Goal: Transaction & Acquisition: Download file/media

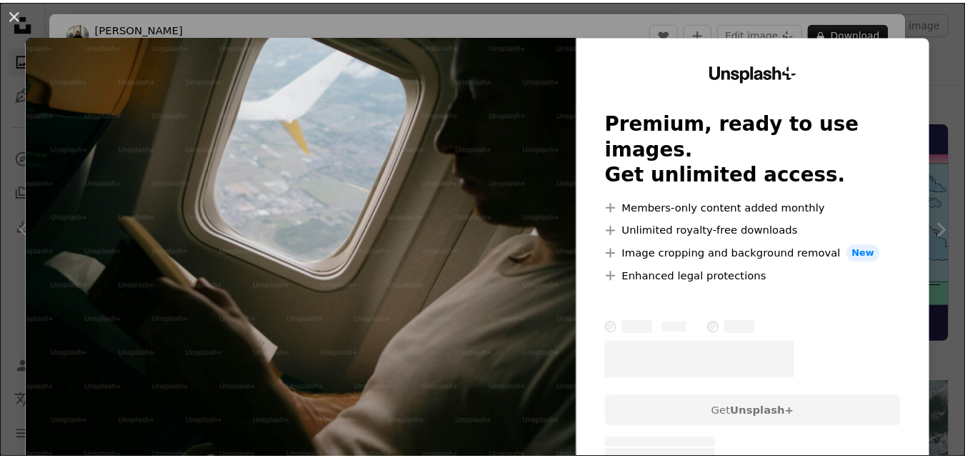
scroll to position [1783, 0]
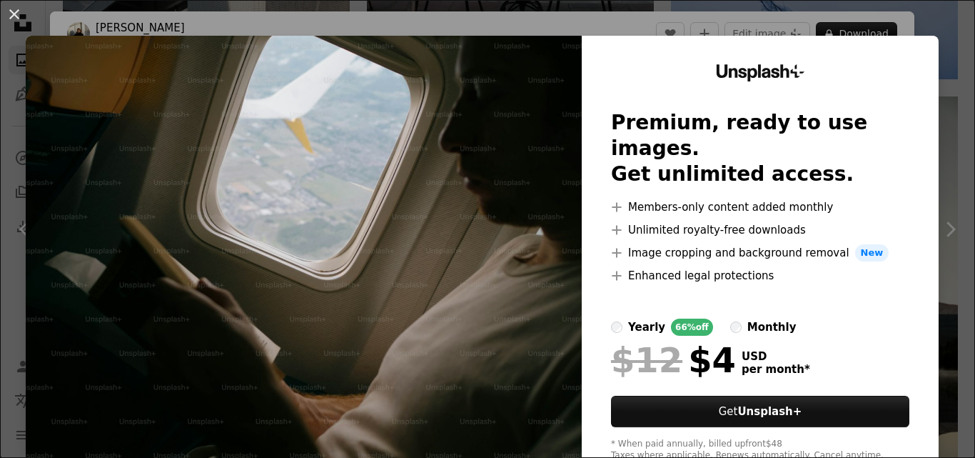
click at [971, 45] on html "Unsplash logo Unsplash Home A photo Pen Tool A compass A stack of folders Downl…" at bounding box center [487, 355] width 975 height 4276
click at [969, 45] on html "Unsplash logo Unsplash Home A photo Pen Tool A compass A stack of folders Downl…" at bounding box center [487, 355] width 975 height 4276
click at [13, 14] on button "An X shape" at bounding box center [14, 14] width 17 height 17
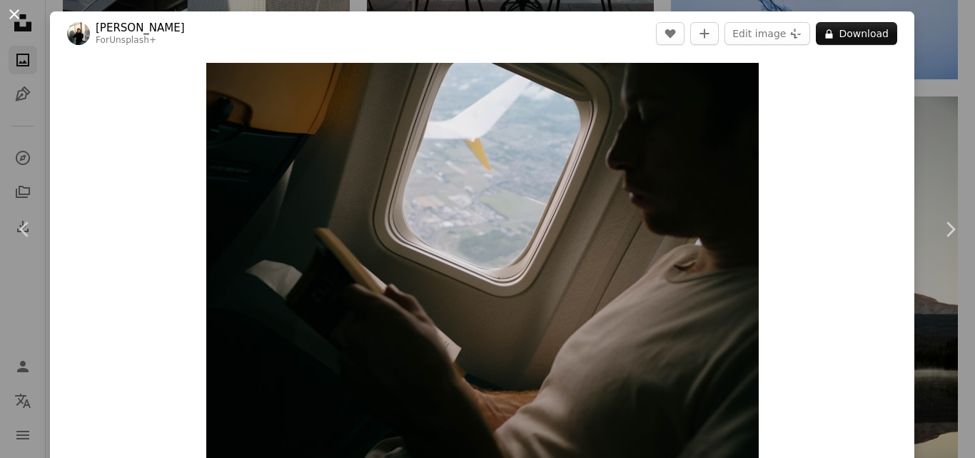
click at [14, 14] on button "An X shape" at bounding box center [14, 14] width 17 height 17
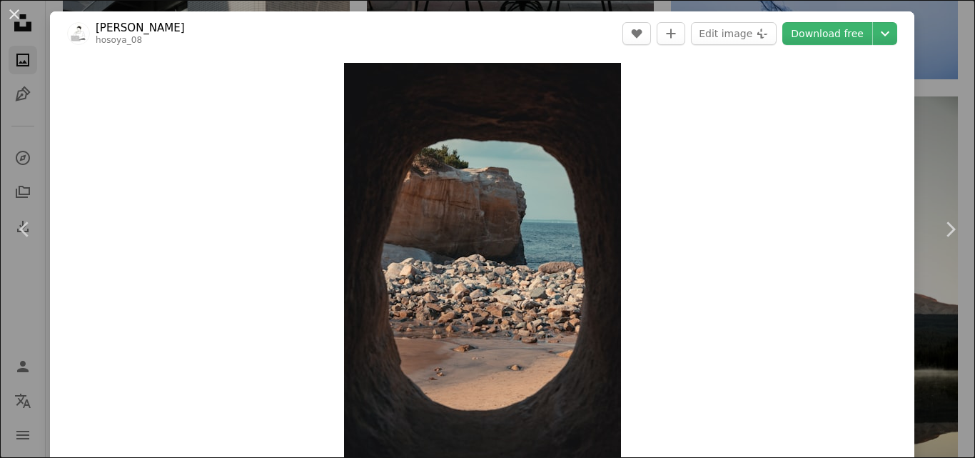
click at [950, 62] on div "An X shape Chevron left Chevron right ren hosoya hosoya_08 A heart A plus sign …" at bounding box center [487, 229] width 975 height 458
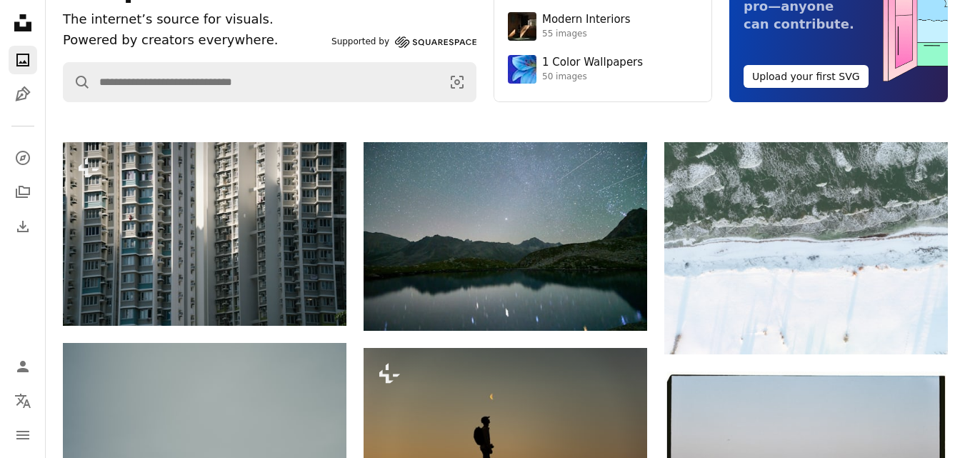
scroll to position [106, 0]
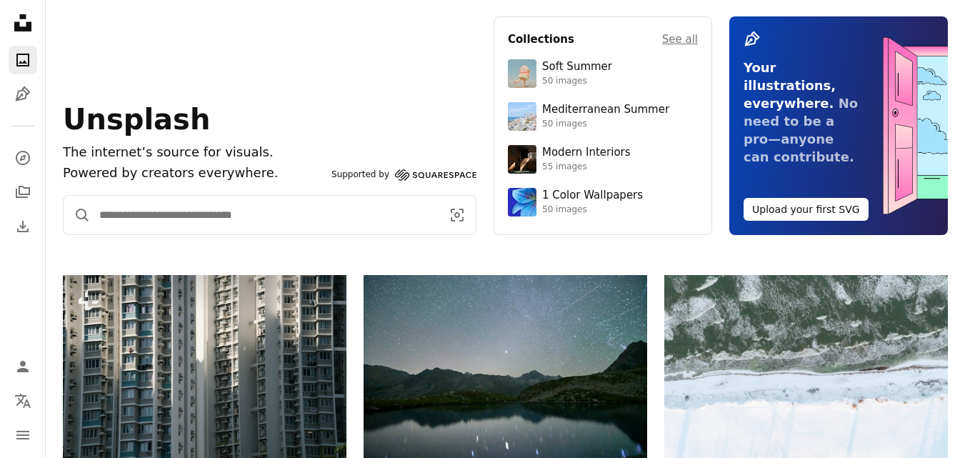
click at [259, 205] on input "Find visuals sitewide" at bounding box center [265, 215] width 348 height 39
type input "*********"
click at [64, 196] on button "A magnifying glass" at bounding box center [77, 215] width 27 height 39
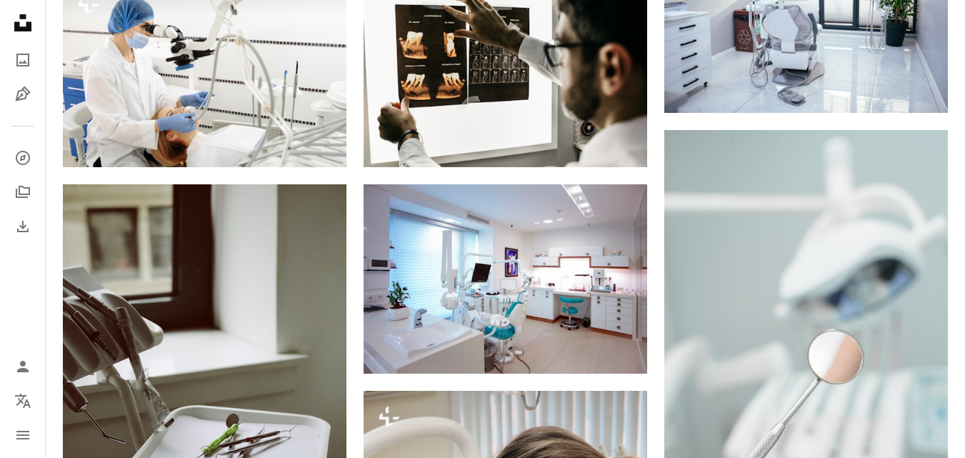
scroll to position [1021, 0]
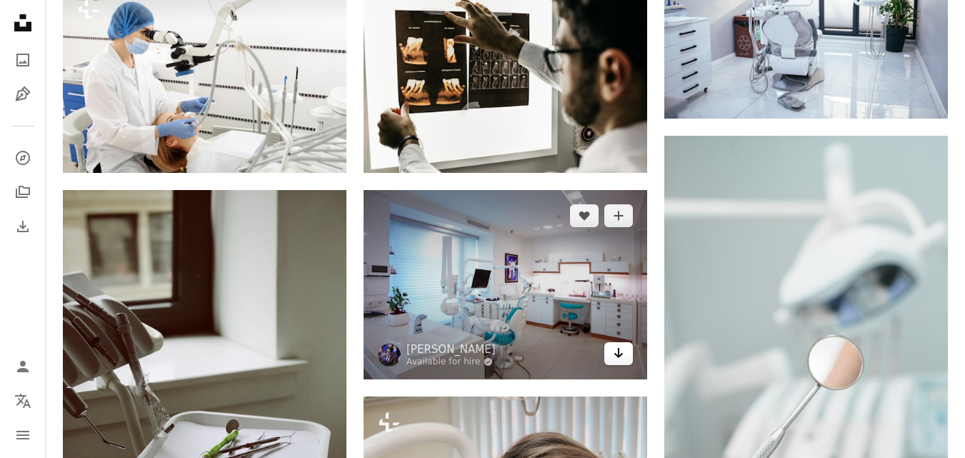
click at [610, 350] on link "Arrow pointing down" at bounding box center [618, 353] width 29 height 23
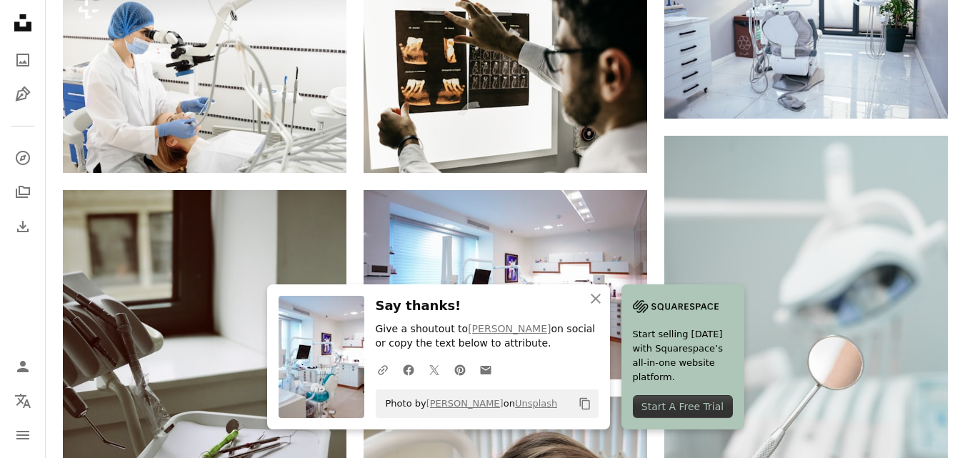
drag, startPoint x: 962, startPoint y: 170, endPoint x: 967, endPoint y: 162, distance: 8.9
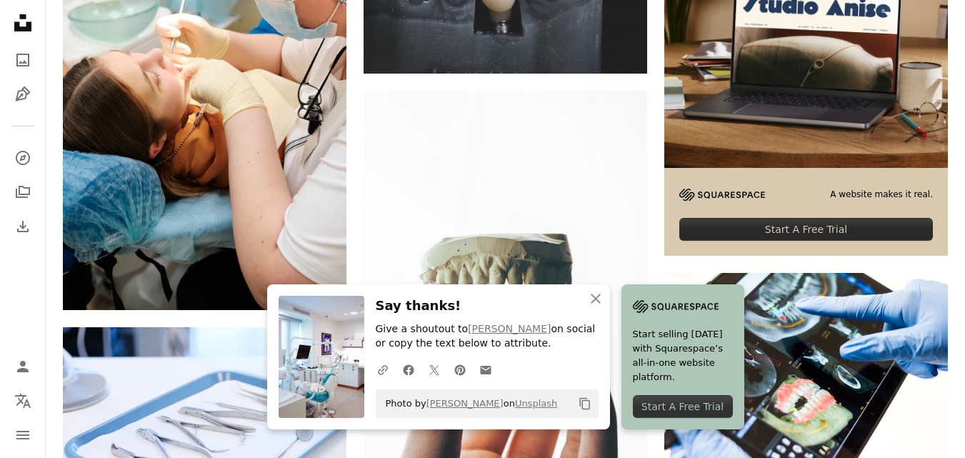
scroll to position [431, 0]
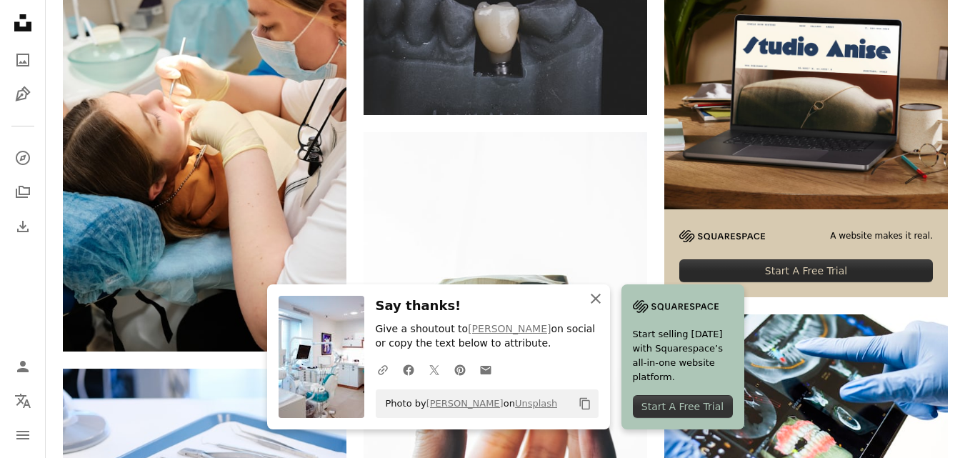
click at [594, 296] on icon "button" at bounding box center [595, 298] width 10 height 10
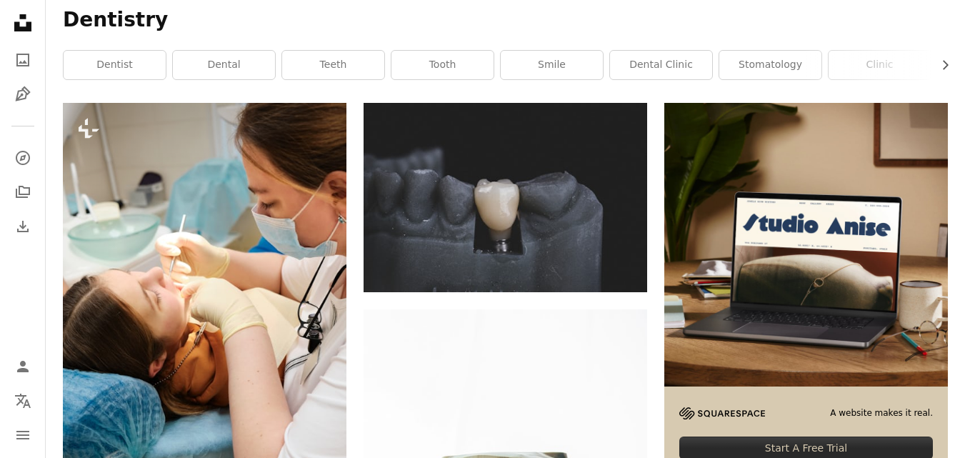
scroll to position [248, 0]
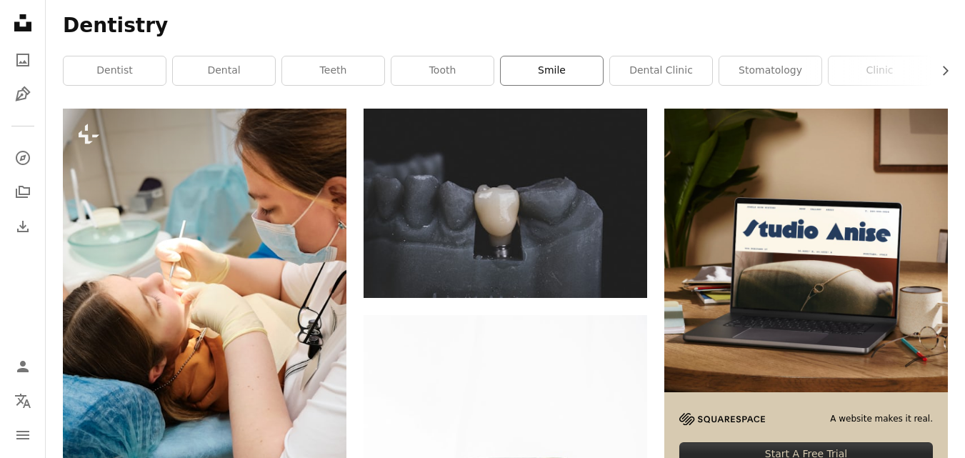
click at [543, 66] on link "smile" at bounding box center [551, 70] width 102 height 29
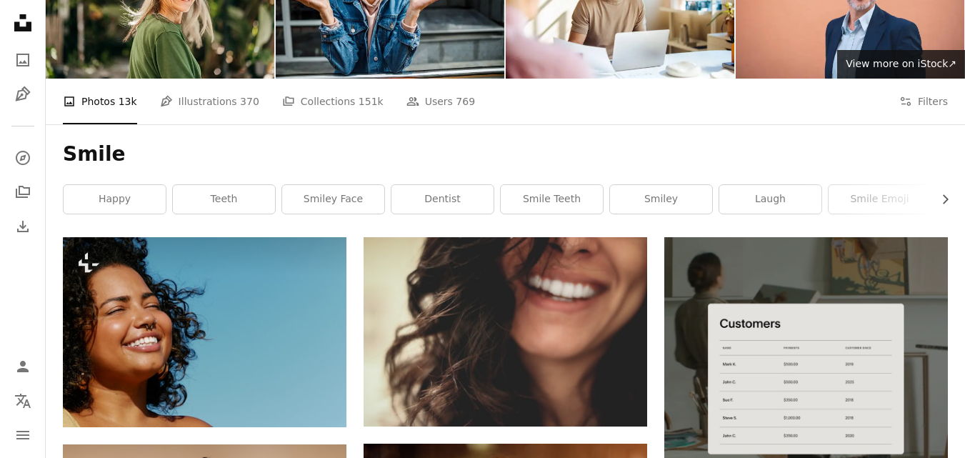
scroll to position [107, 0]
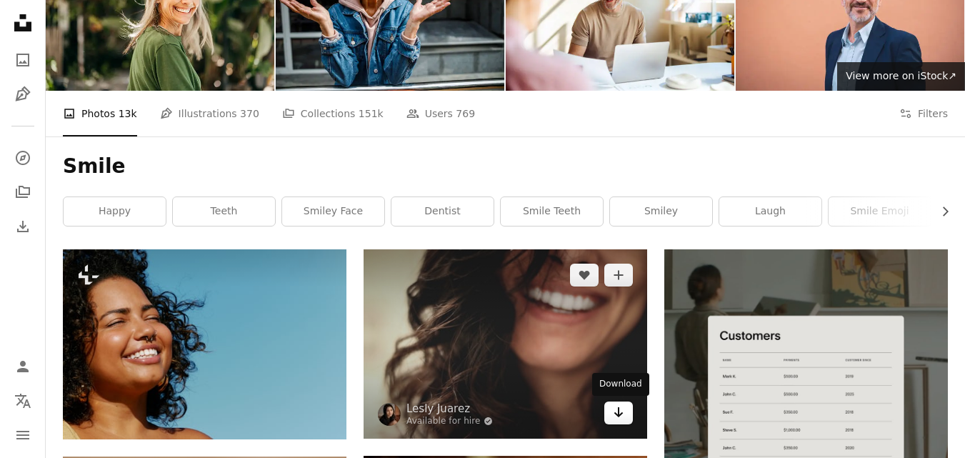
click at [621, 409] on icon "Arrow pointing down" at bounding box center [618, 411] width 11 height 17
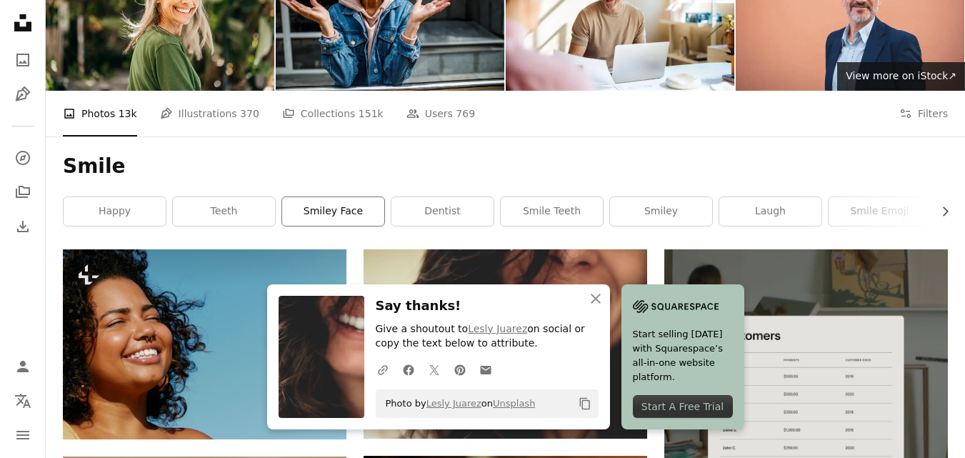
click at [349, 203] on link "smiley face" at bounding box center [333, 211] width 102 height 29
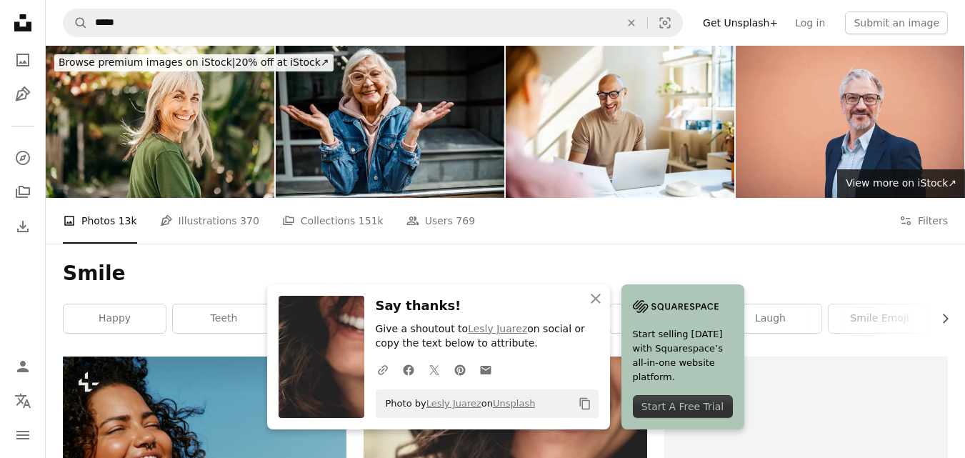
scroll to position [107, 0]
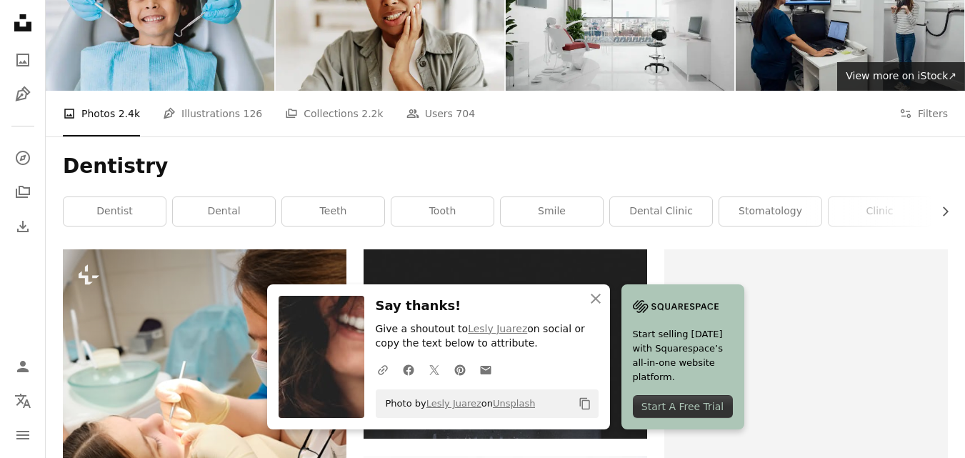
scroll to position [248, 0]
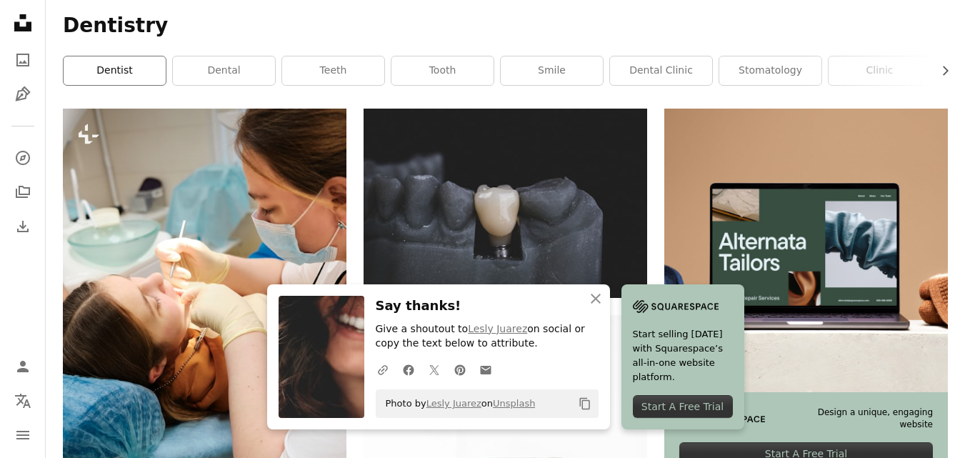
click at [148, 64] on link "dentist" at bounding box center [115, 70] width 102 height 29
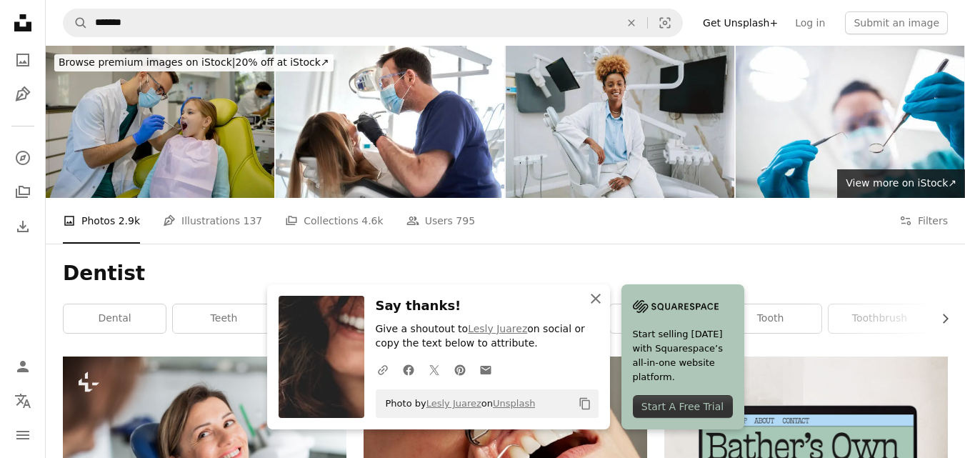
click at [595, 290] on icon "An X shape" at bounding box center [595, 298] width 17 height 17
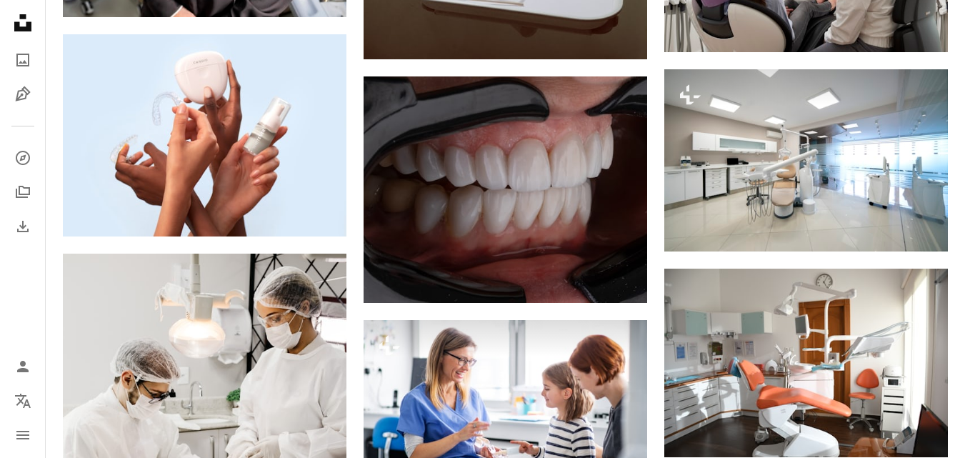
scroll to position [1177, 0]
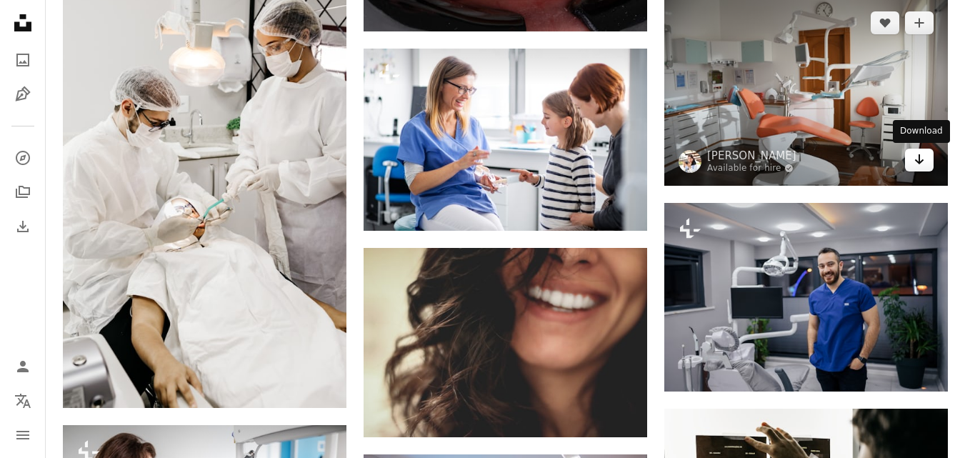
click at [924, 159] on icon "Arrow pointing down" at bounding box center [918, 159] width 11 height 17
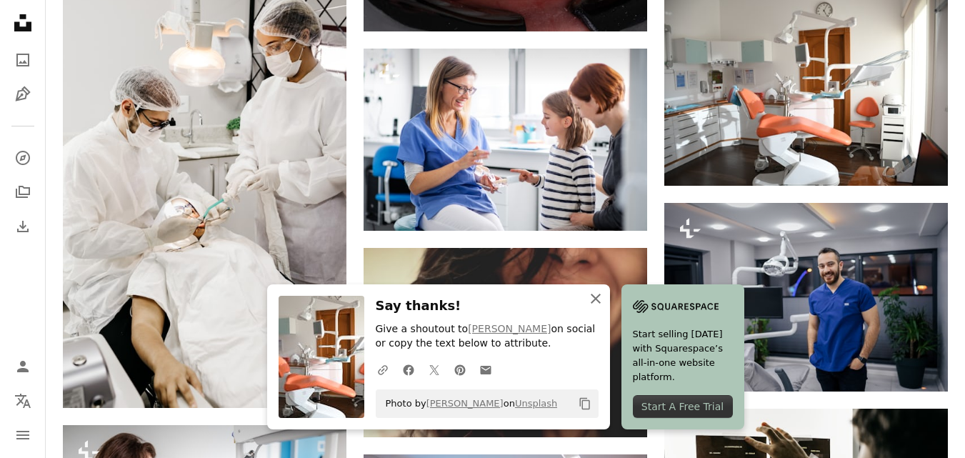
click at [593, 292] on icon "An X shape" at bounding box center [595, 298] width 17 height 17
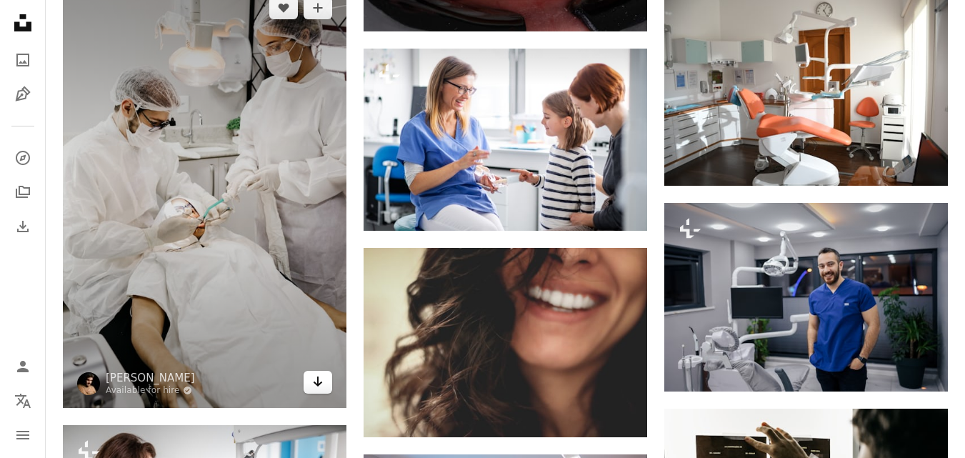
click at [326, 386] on link "Arrow pointing down" at bounding box center [317, 382] width 29 height 23
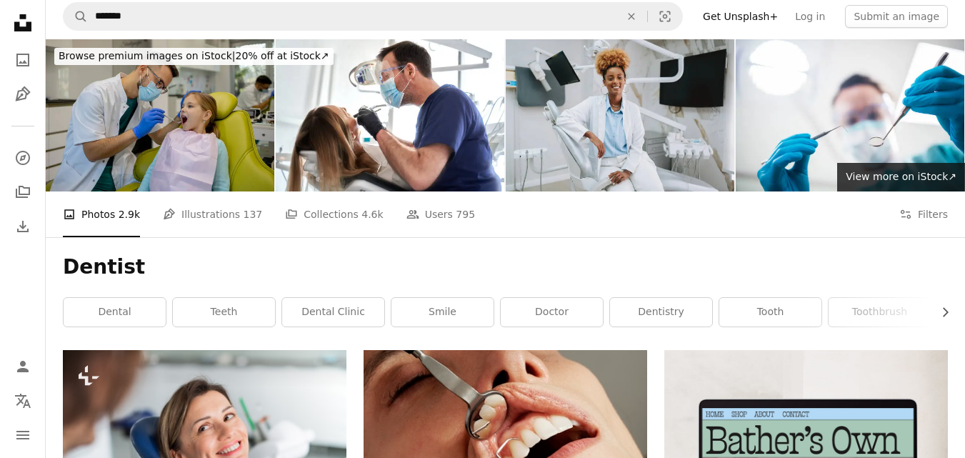
scroll to position [0, 0]
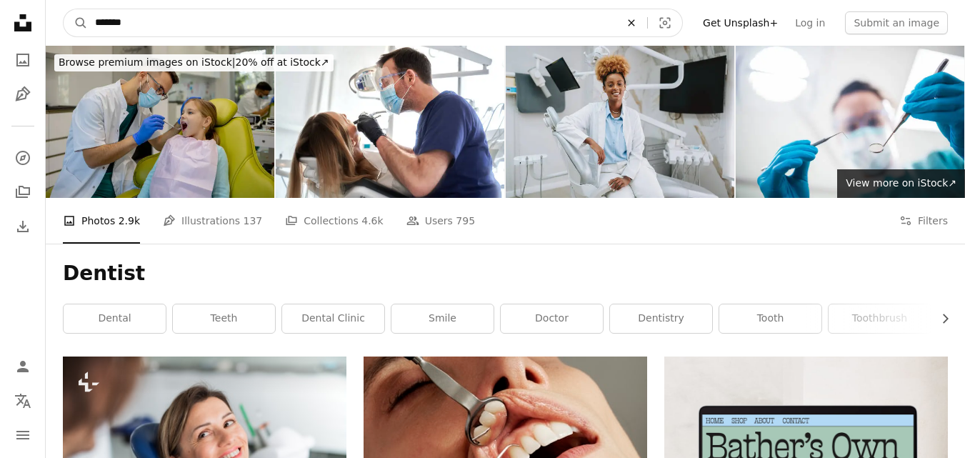
click at [647, 29] on button "An X shape" at bounding box center [630, 22] width 31 height 27
type input "**********"
click at [64, 9] on button "A magnifying glass" at bounding box center [76, 22] width 24 height 27
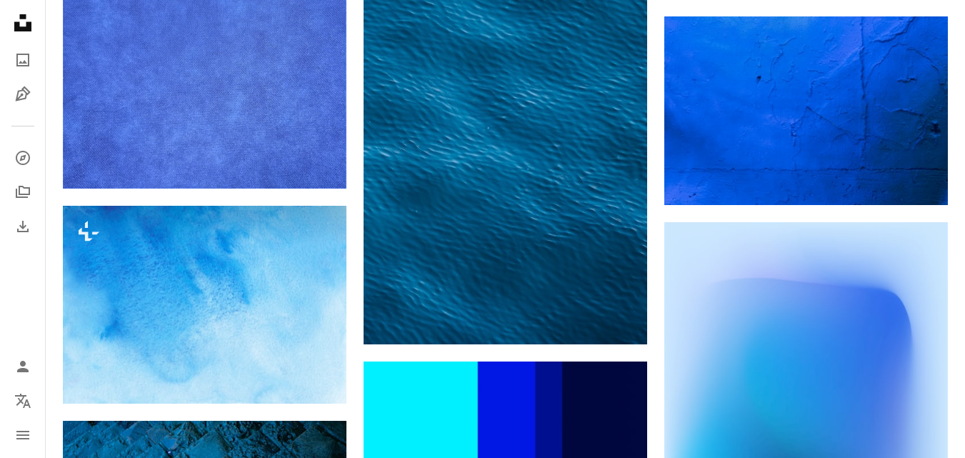
scroll to position [1381, 0]
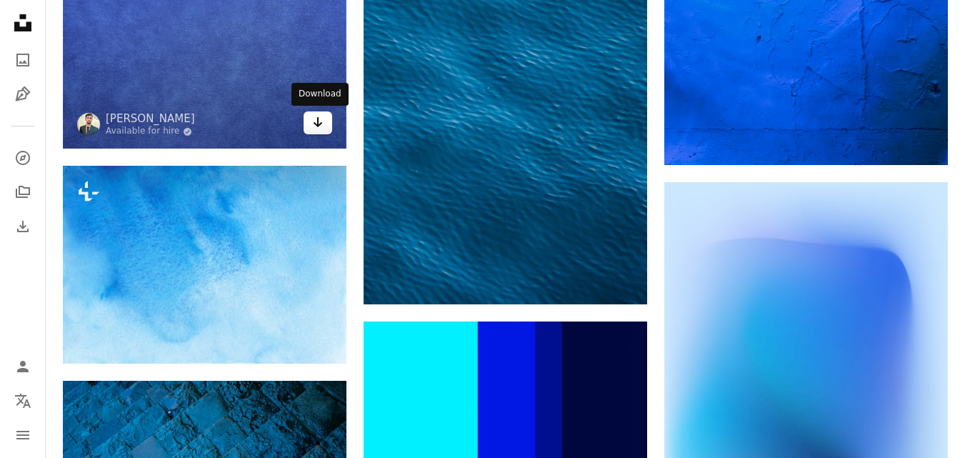
click at [318, 117] on icon "Arrow pointing down" at bounding box center [317, 122] width 11 height 17
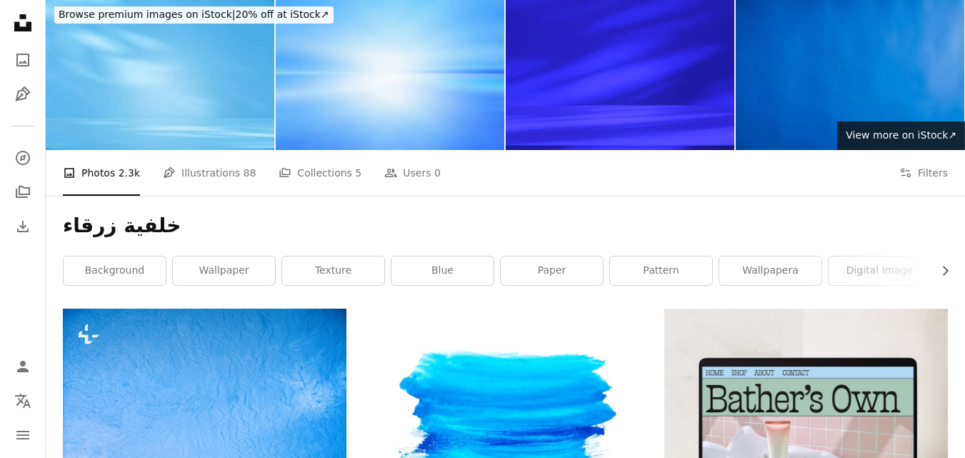
scroll to position [0, 0]
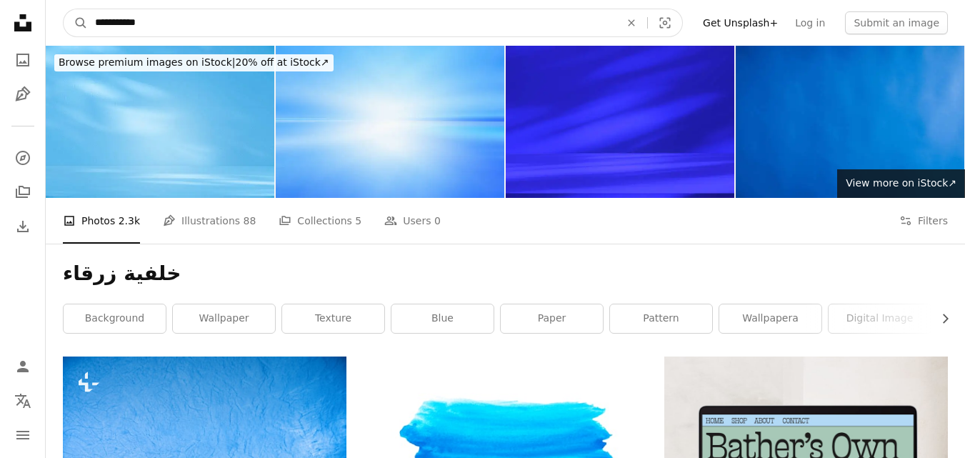
click at [456, 17] on input "**********" at bounding box center [352, 22] width 528 height 27
type input "*"
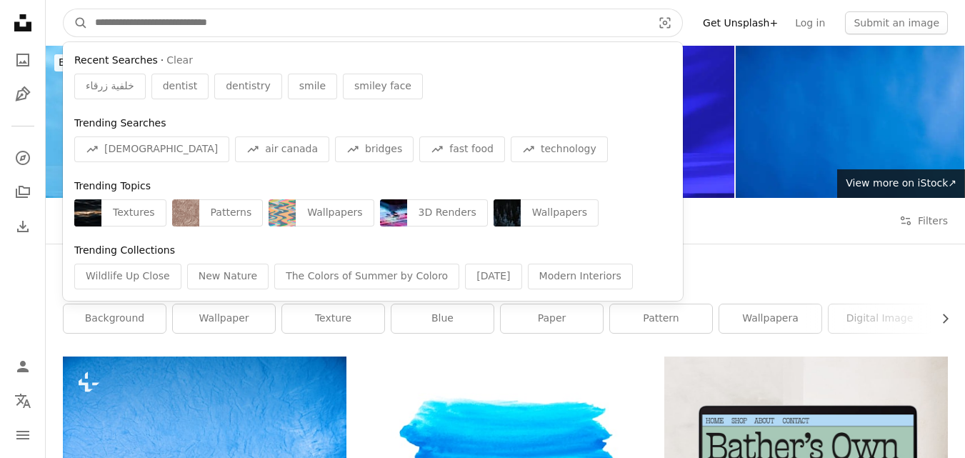
type input "*"
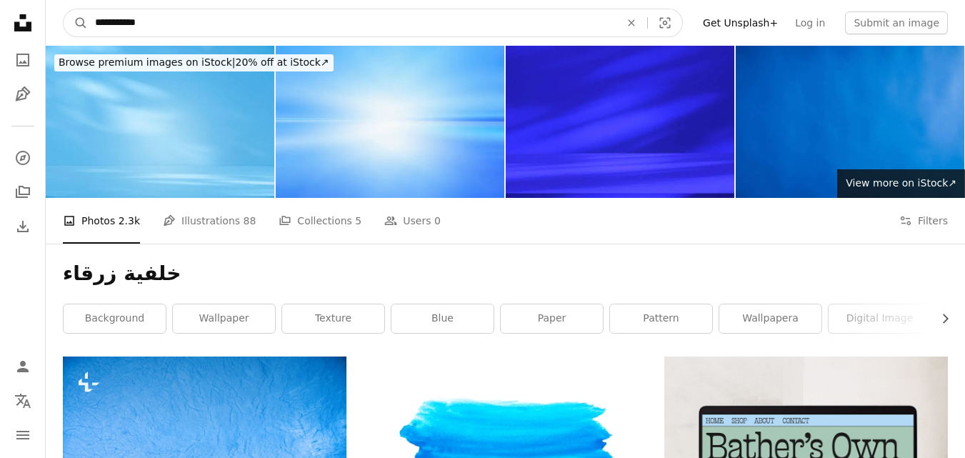
type input "**********"
click at [64, 9] on button "A magnifying glass" at bounding box center [76, 22] width 24 height 27
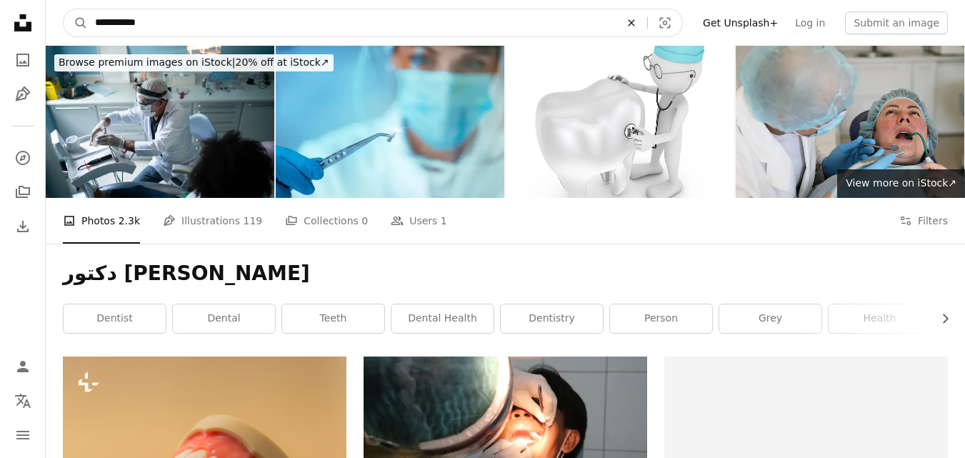
click at [634, 24] on icon "Find visuals sitewide" at bounding box center [631, 22] width 6 height 6
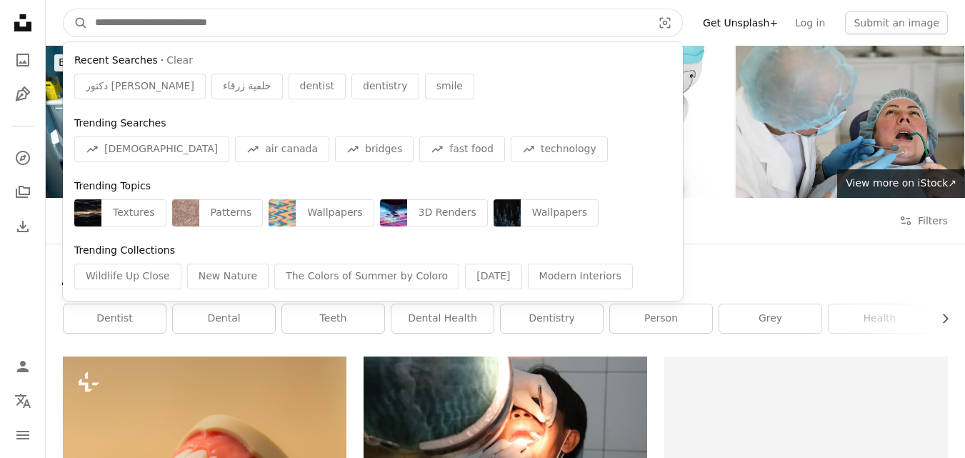
type input "*"
click at [565, 27] on input "Find visuals sitewide" at bounding box center [368, 22] width 560 height 27
type input "*"
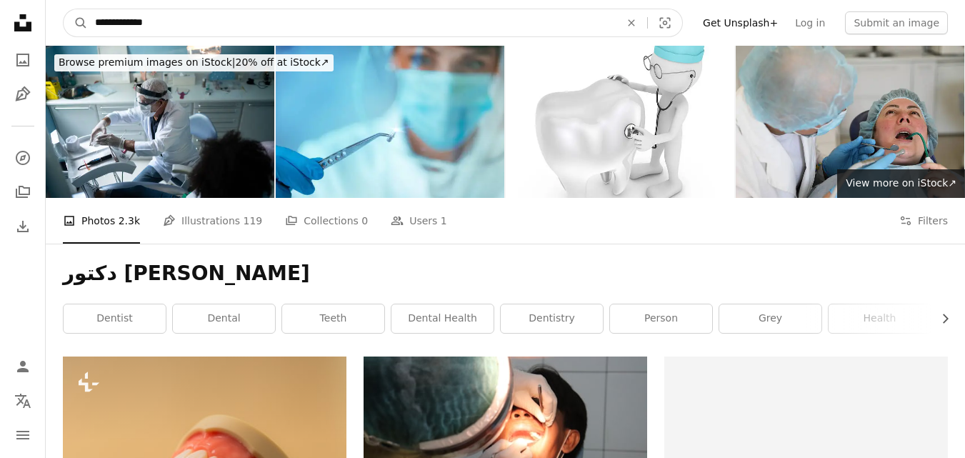
type input "**********"
click at [64, 9] on button "A magnifying glass" at bounding box center [76, 22] width 24 height 27
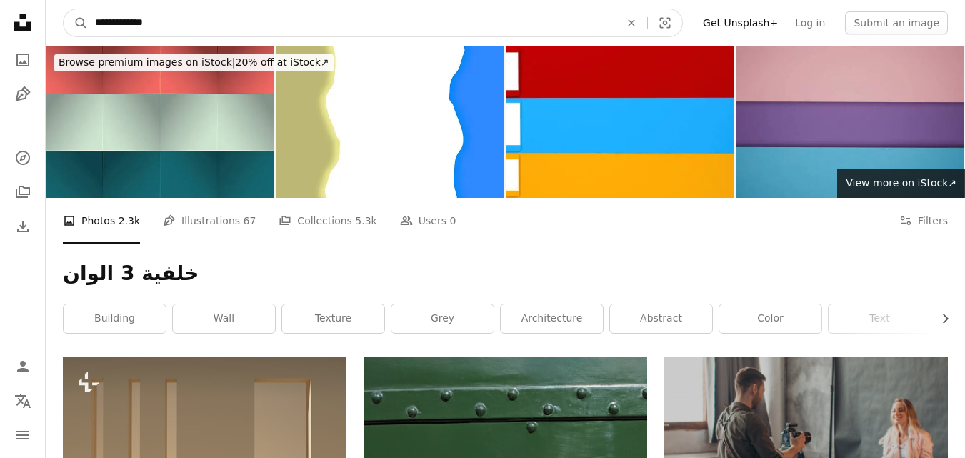
click at [647, 26] on icon "An X shape" at bounding box center [630, 22] width 31 height 11
type input "**********"
click at [64, 9] on button "A magnifying glass" at bounding box center [76, 22] width 24 height 27
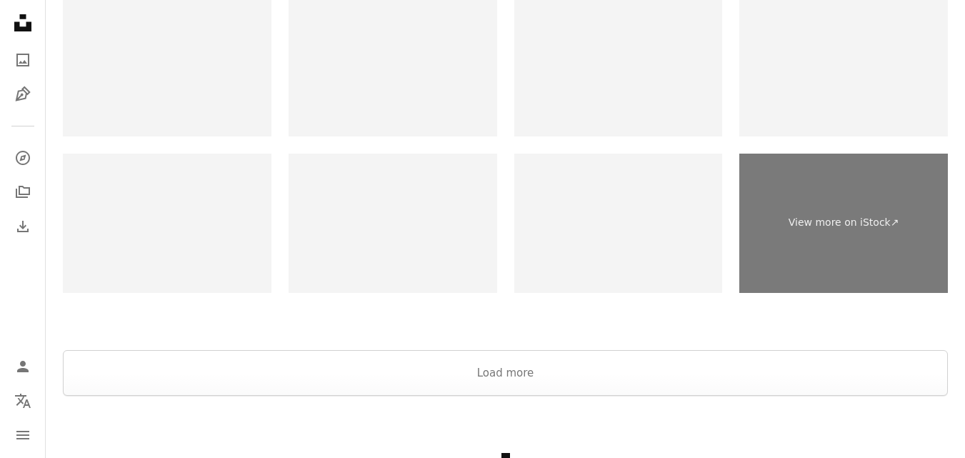
scroll to position [2867, 0]
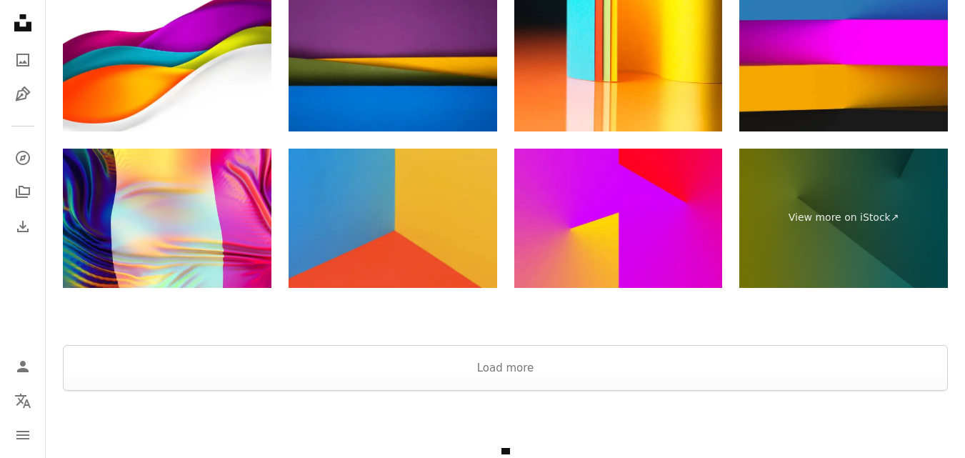
click at [396, 206] on img at bounding box center [392, 218] width 208 height 139
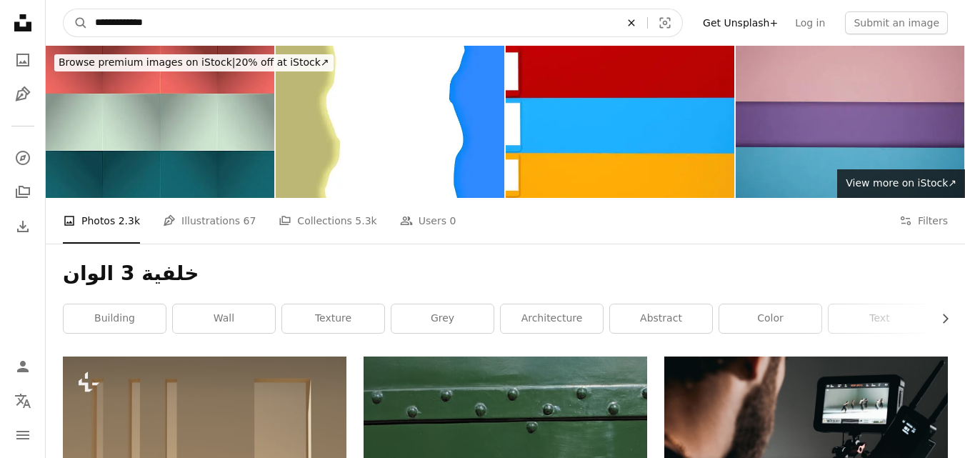
click at [645, 20] on icon "An X shape" at bounding box center [630, 22] width 31 height 11
type input "**********"
click at [64, 9] on button "A magnifying glass" at bounding box center [76, 22] width 24 height 27
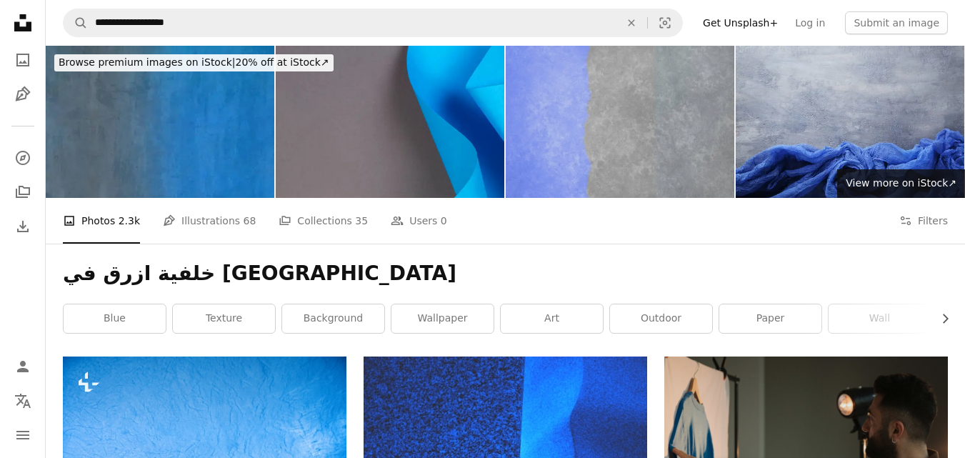
click at [623, 115] on img at bounding box center [619, 122] width 228 height 152
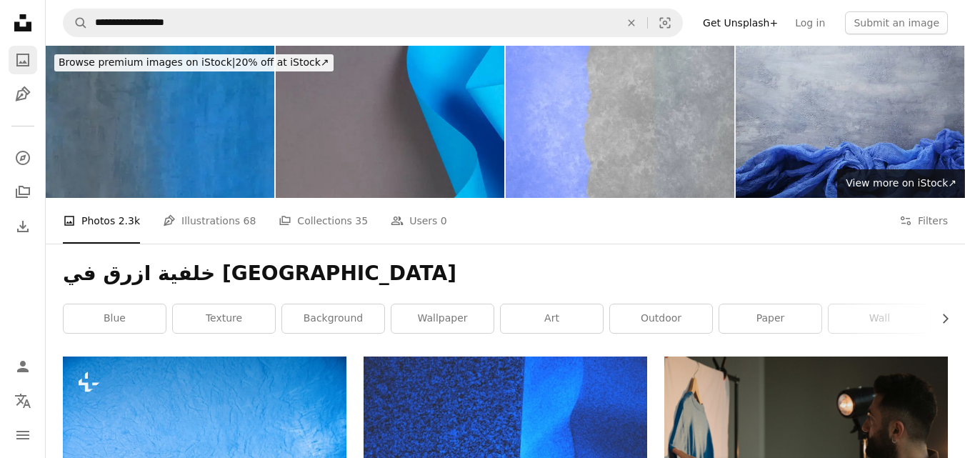
click at [27, 62] on icon "A photo" at bounding box center [22, 59] width 17 height 17
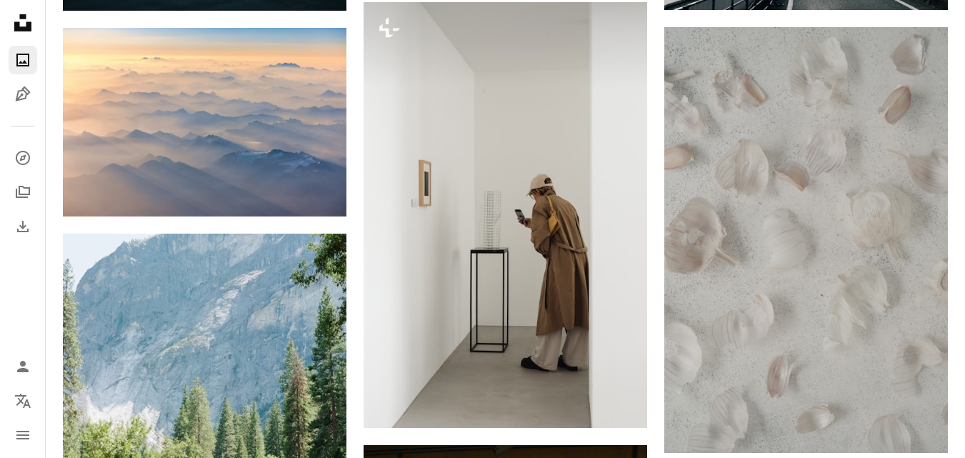
scroll to position [529, 0]
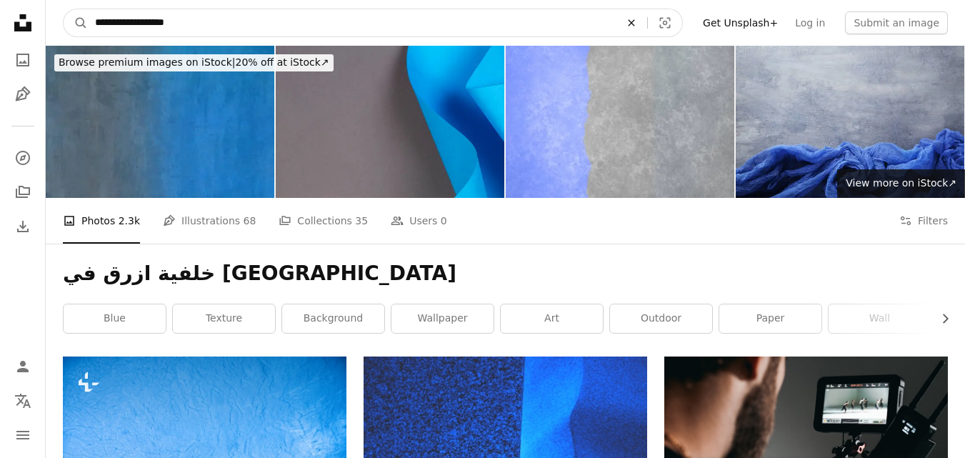
click at [634, 21] on icon "Find visuals sitewide" at bounding box center [631, 22] width 6 height 6
type input "**********"
click at [64, 9] on button "A magnifying glass" at bounding box center [76, 22] width 24 height 27
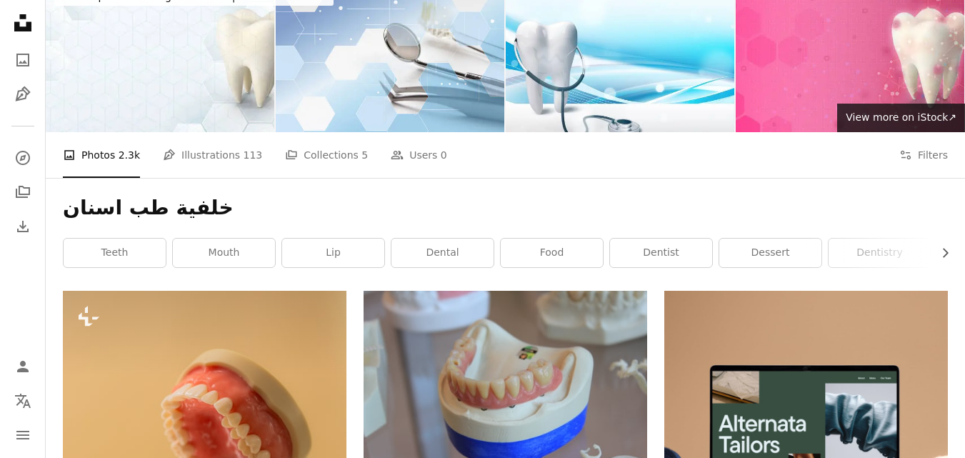
scroll to position [16, 0]
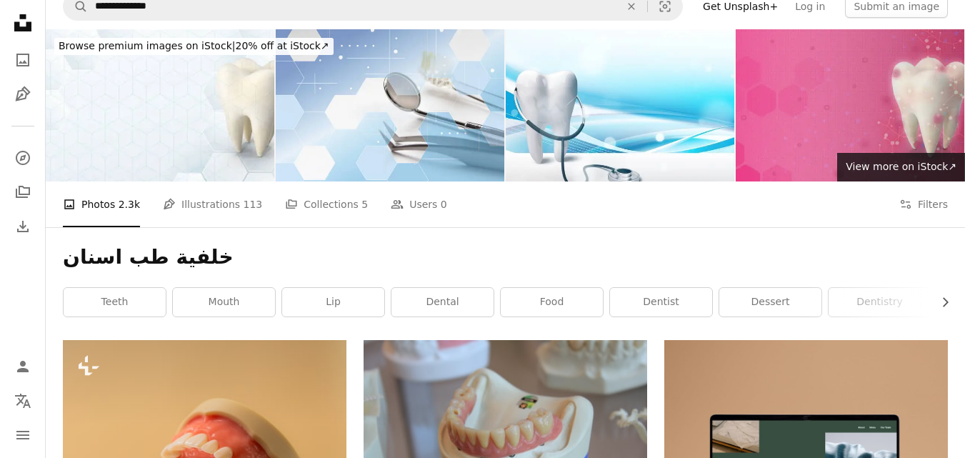
click at [786, 139] on img at bounding box center [849, 105] width 228 height 152
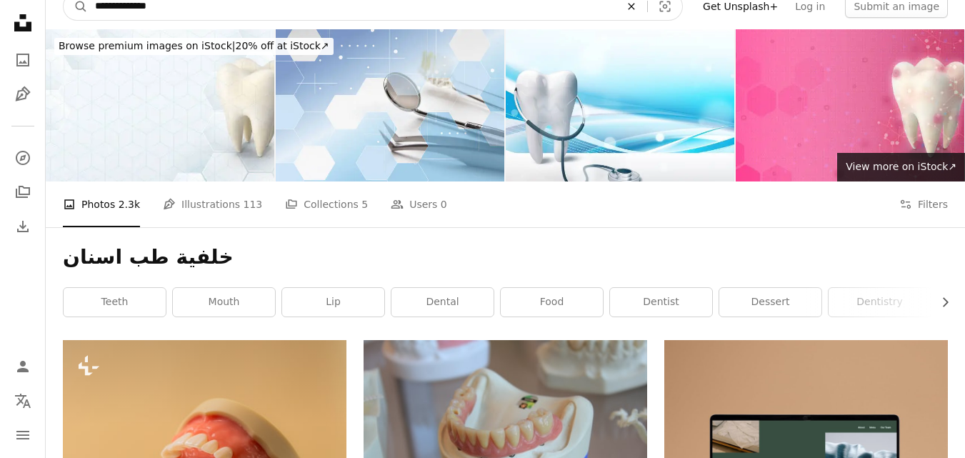
click at [647, 8] on icon "An X shape" at bounding box center [630, 6] width 31 height 11
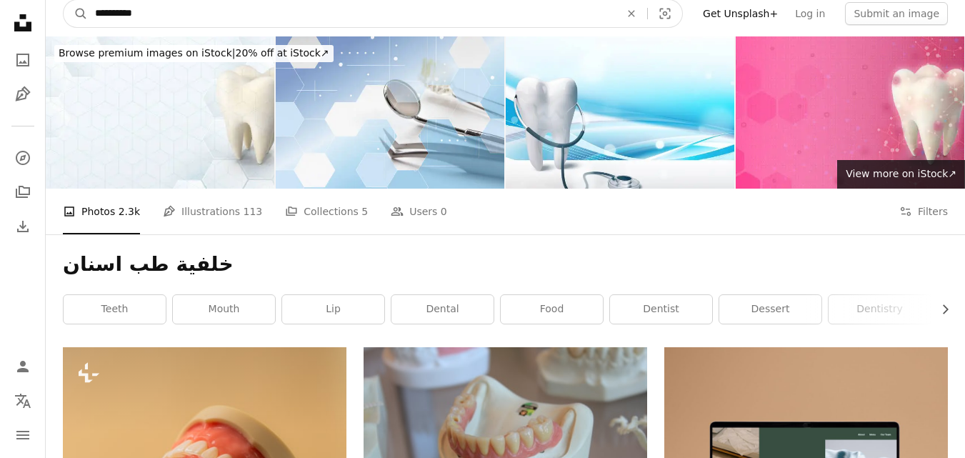
type input "**********"
click at [64, 0] on button "A magnifying glass" at bounding box center [76, 13] width 24 height 27
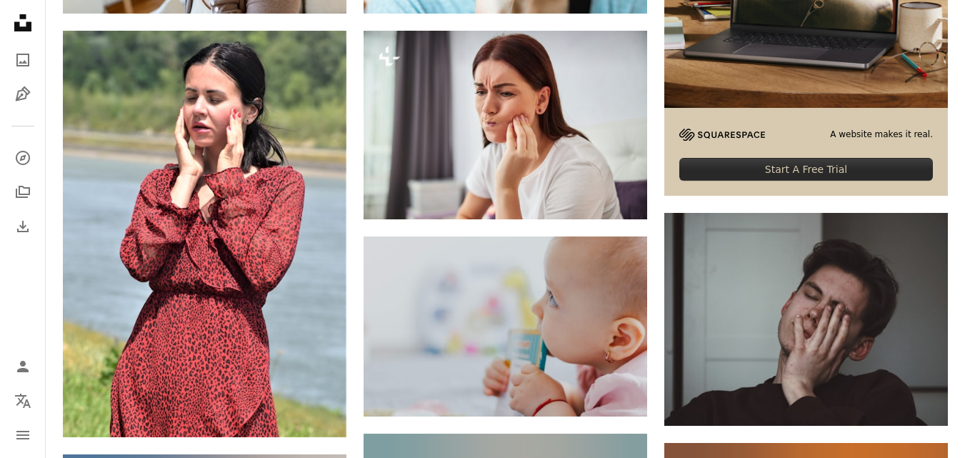
scroll to position [642, 0]
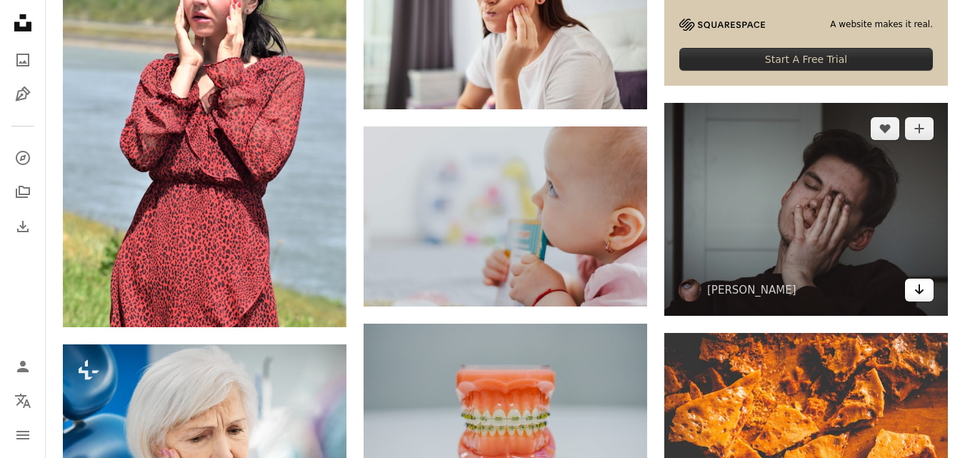
click at [923, 287] on icon "Arrow pointing down" at bounding box center [918, 289] width 11 height 17
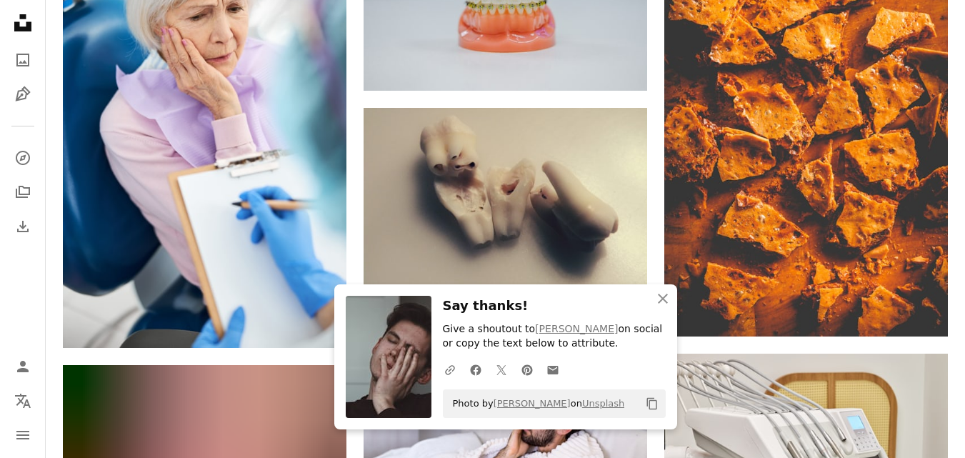
scroll to position [1104, 0]
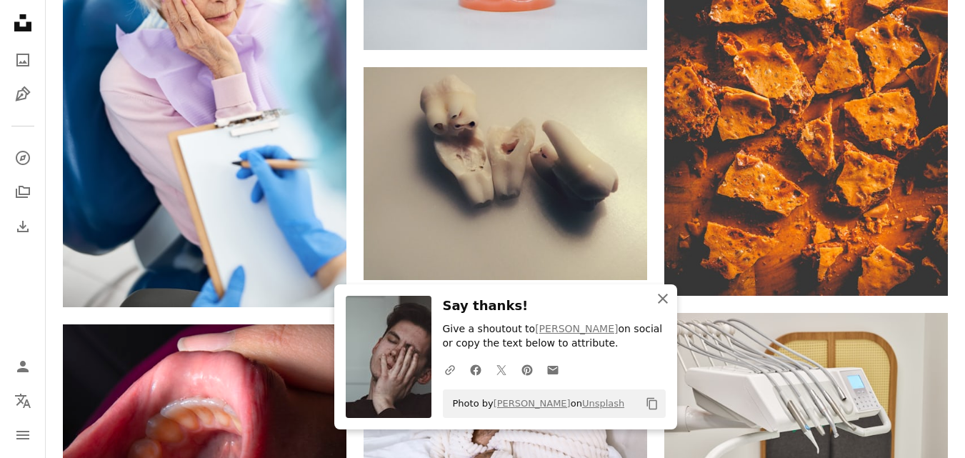
click at [661, 302] on icon "An X shape" at bounding box center [662, 298] width 17 height 17
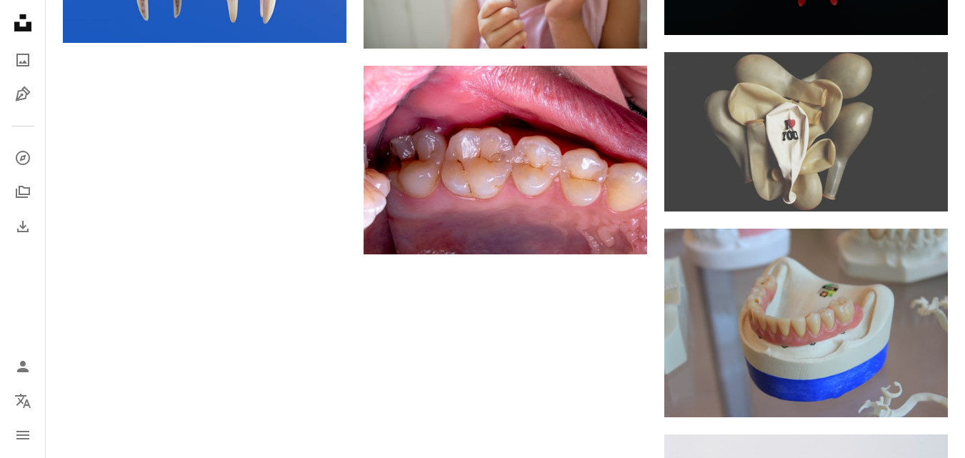
scroll to position [1347, 0]
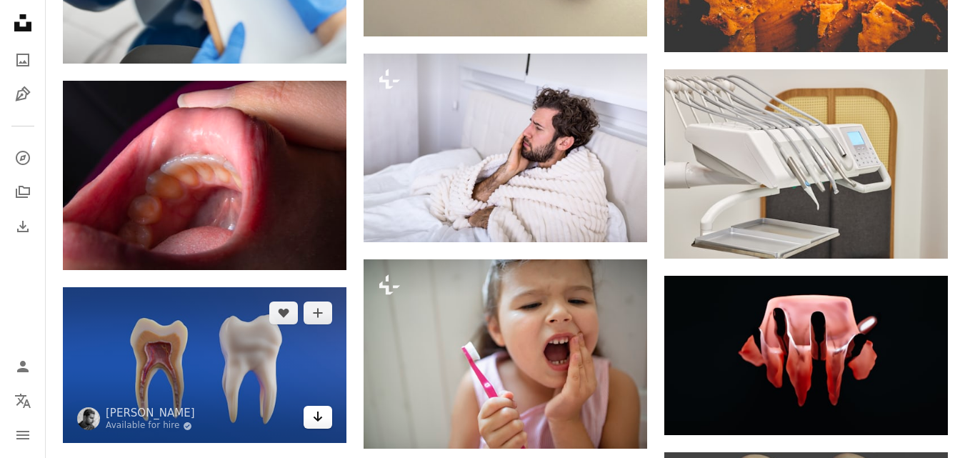
click at [320, 417] on icon "Arrow pointing down" at bounding box center [317, 416] width 11 height 17
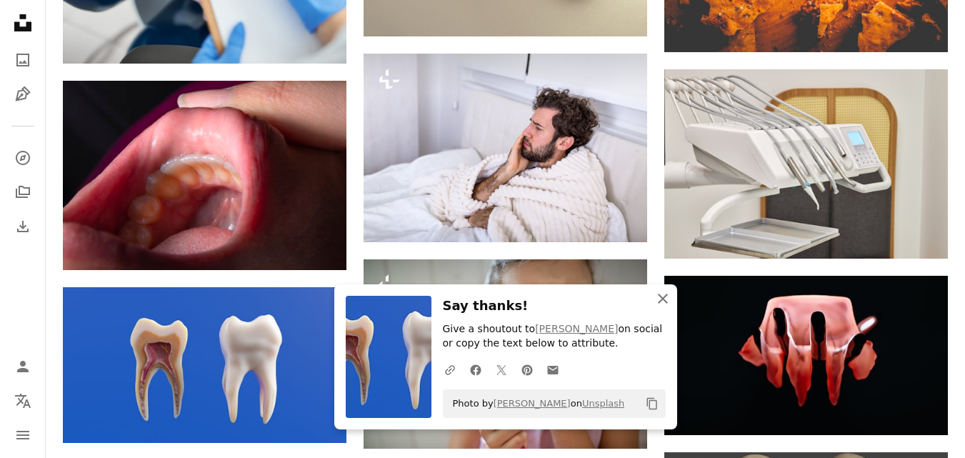
click at [670, 299] on icon "An X shape" at bounding box center [662, 298] width 17 height 17
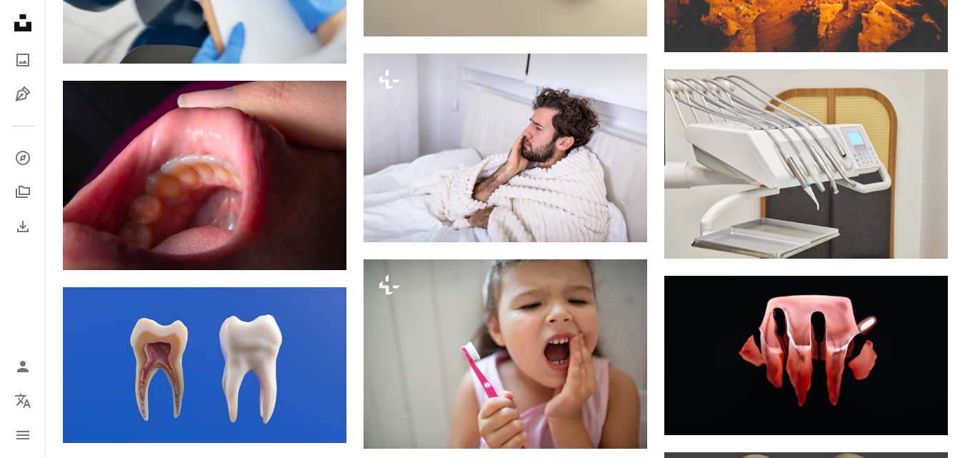
click at [960, 171] on div "Plus sign for Unsplash+ A heart A plus sign Getty Images For Unsplash+ A lock D…" at bounding box center [505, 15] width 919 height 2013
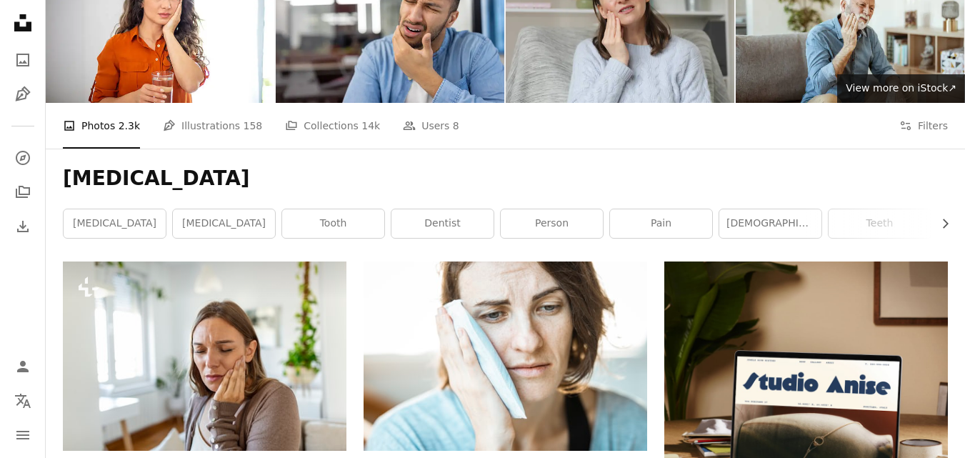
scroll to position [19, 0]
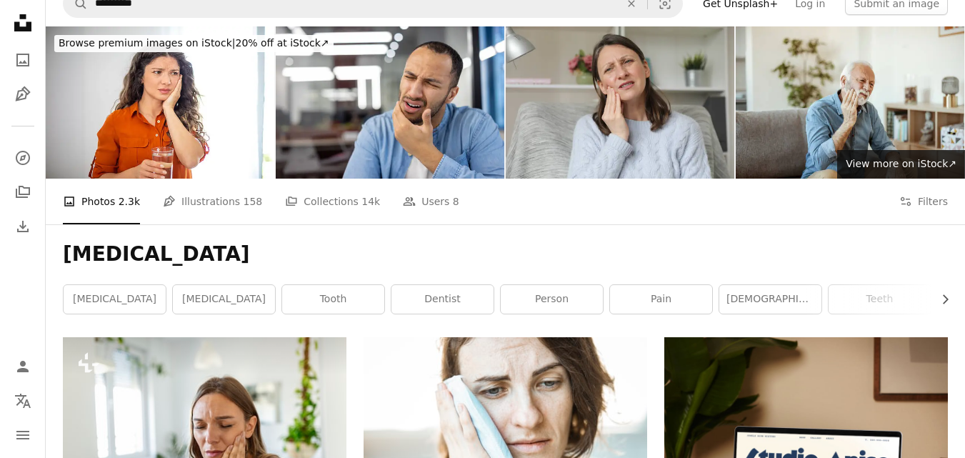
click at [964, 98] on div at bounding box center [505, 102] width 919 height 152
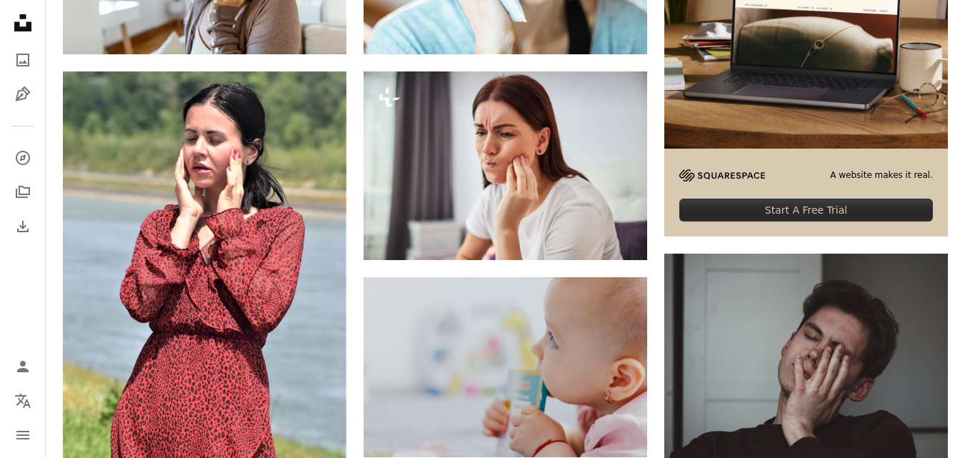
scroll to position [496, 0]
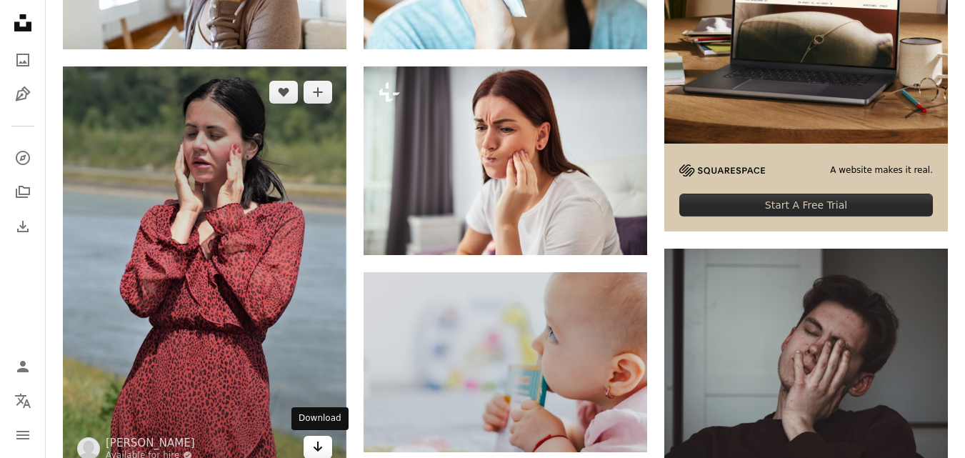
click at [321, 440] on icon "Arrow pointing down" at bounding box center [317, 446] width 11 height 17
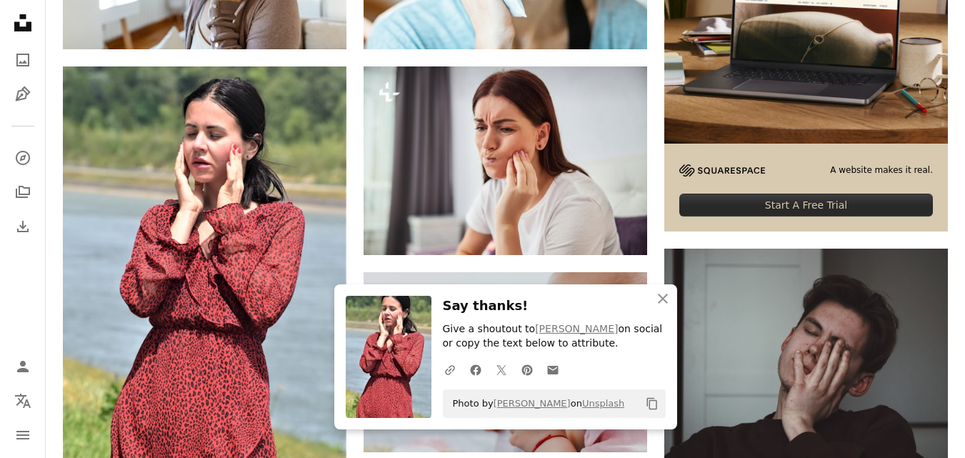
click at [368, 348] on img at bounding box center [389, 357] width 86 height 122
